Goal: Find specific page/section: Find specific page/section

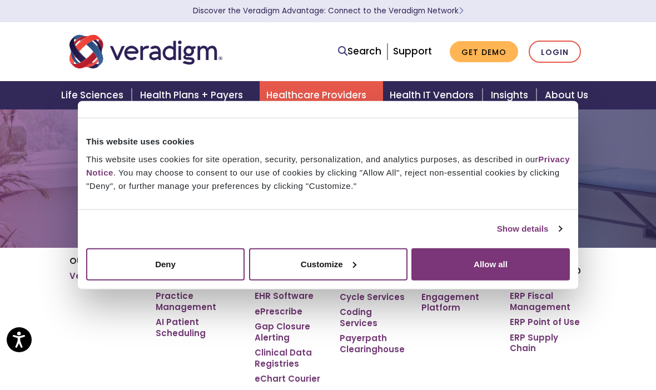
click at [487, 273] on button "Allow all" at bounding box center [491, 264] width 159 height 32
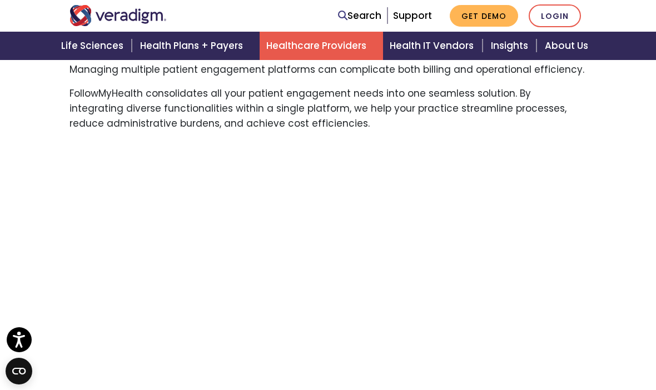
scroll to position [789, 0]
click at [555, 13] on link "Login" at bounding box center [555, 15] width 52 height 23
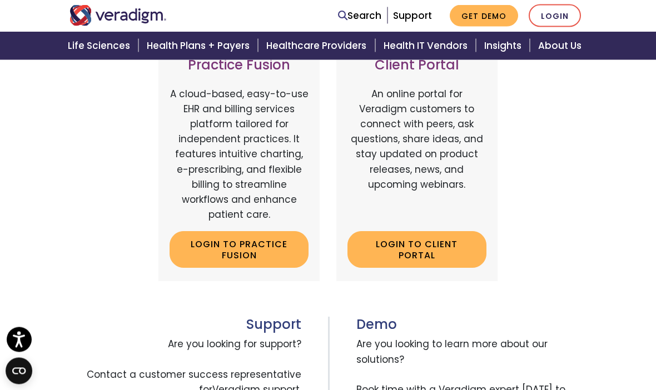
scroll to position [467, 0]
click at [428, 250] on link "Login to Client Portal" at bounding box center [417, 249] width 139 height 36
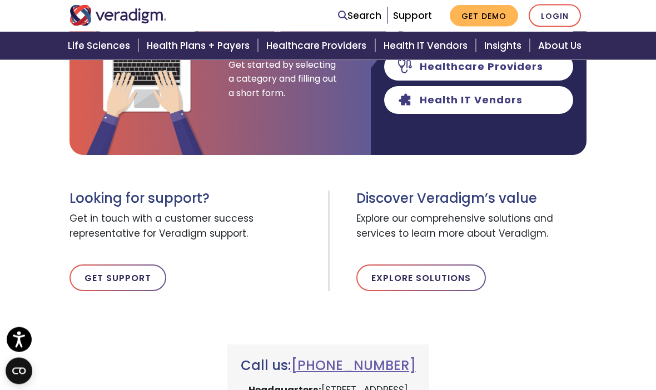
scroll to position [268, 0]
click at [134, 277] on link "Get Support" at bounding box center [118, 278] width 97 height 27
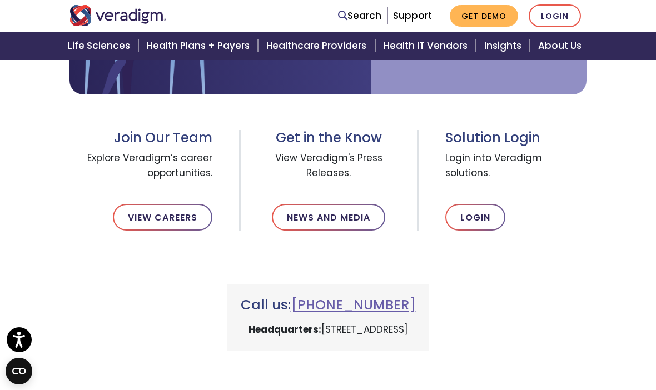
scroll to position [346, 0]
